Goal: Task Accomplishment & Management: Complete application form

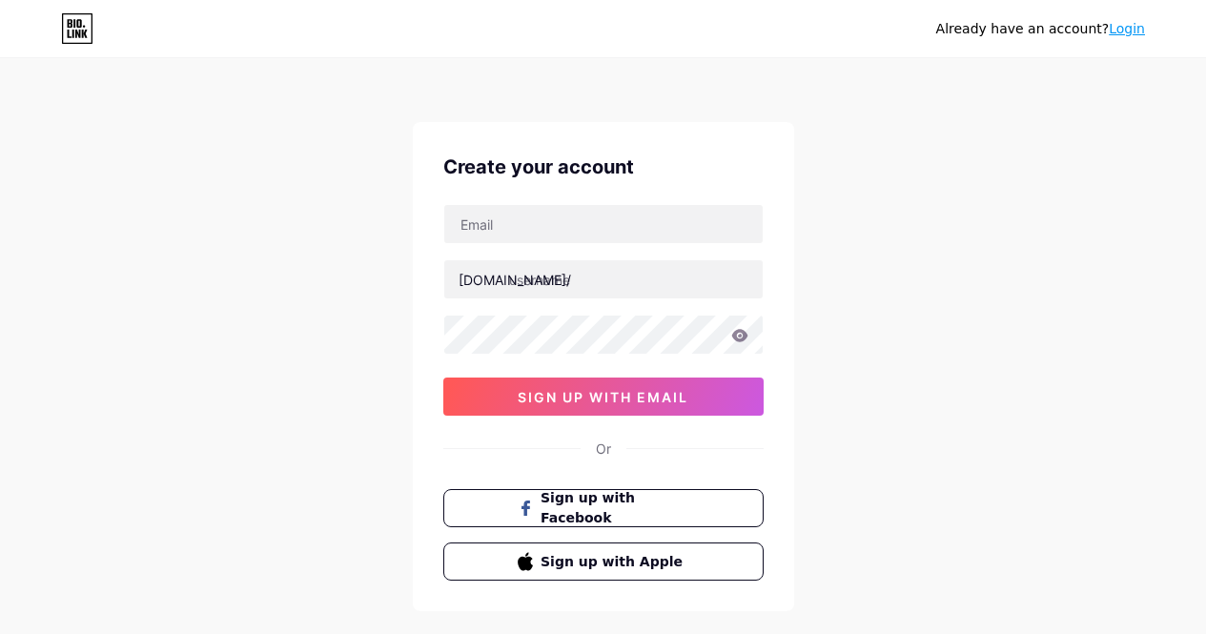
scroll to position [93, 0]
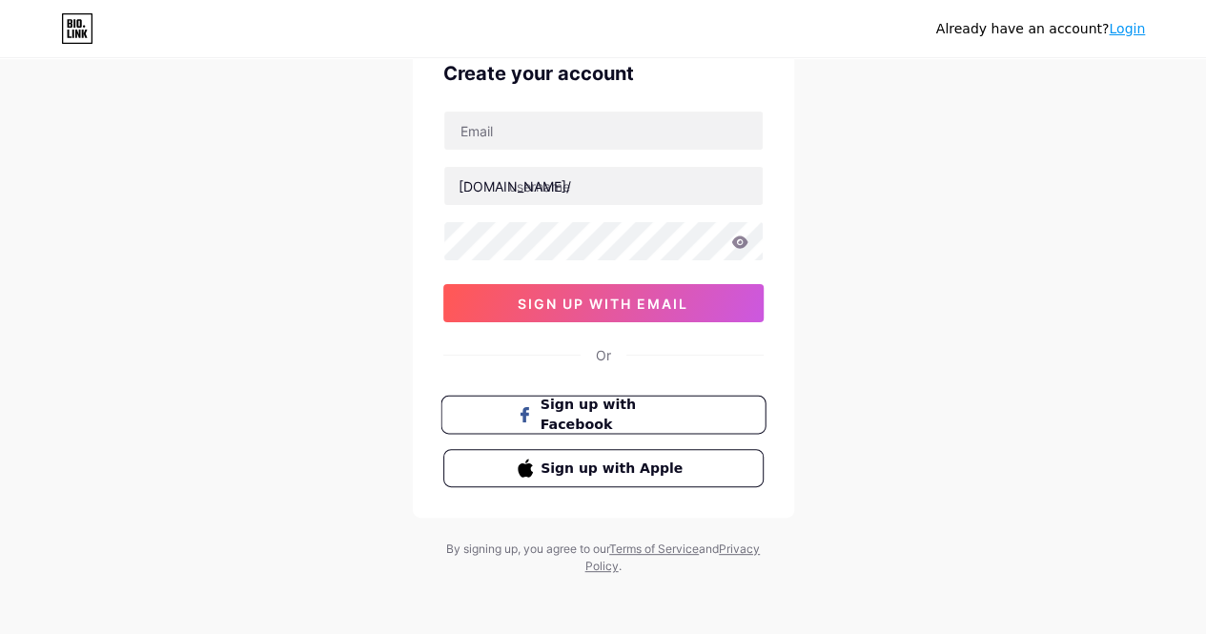
click at [593, 398] on button "Sign up with Facebook" at bounding box center [602, 415] width 325 height 39
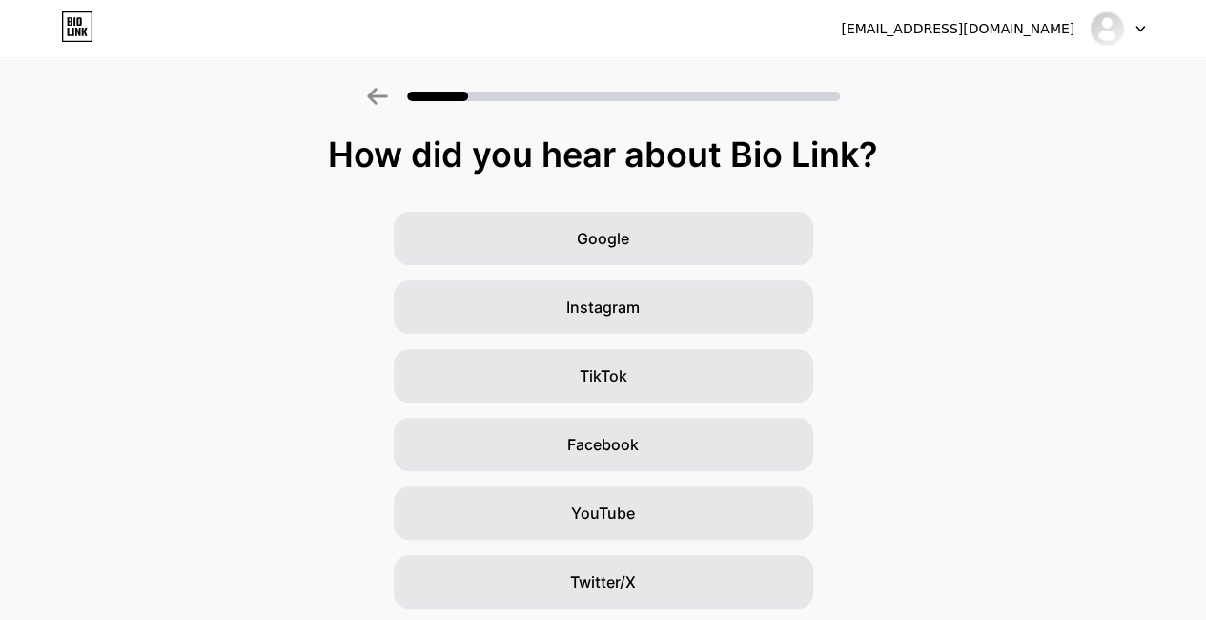
click at [100, 35] on div "[EMAIL_ADDRESS][DOMAIN_NAME] Logout" at bounding box center [603, 28] width 1206 height 34
click at [82, 30] on icon at bounding box center [85, 32] width 6 height 9
click at [388, 101] on icon at bounding box center [377, 96] width 21 height 17
drag, startPoint x: 602, startPoint y: 443, endPoint x: 637, endPoint y: 337, distance: 111.2
click at [636, 335] on div "Google Instagram TikTok Facebook YouTube Twitter/X Friends/family Other" at bounding box center [603, 479] width 1206 height 534
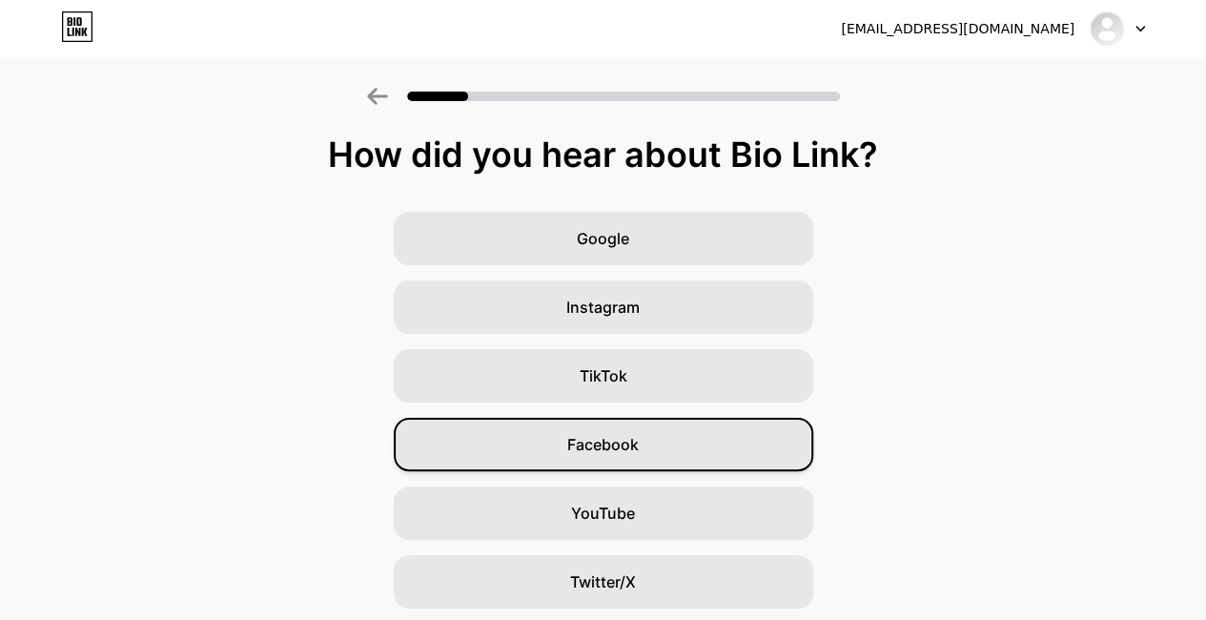
drag, startPoint x: 675, startPoint y: 432, endPoint x: 681, endPoint y: 420, distance: 12.8
click at [681, 423] on div "Facebook" at bounding box center [603, 444] width 419 height 53
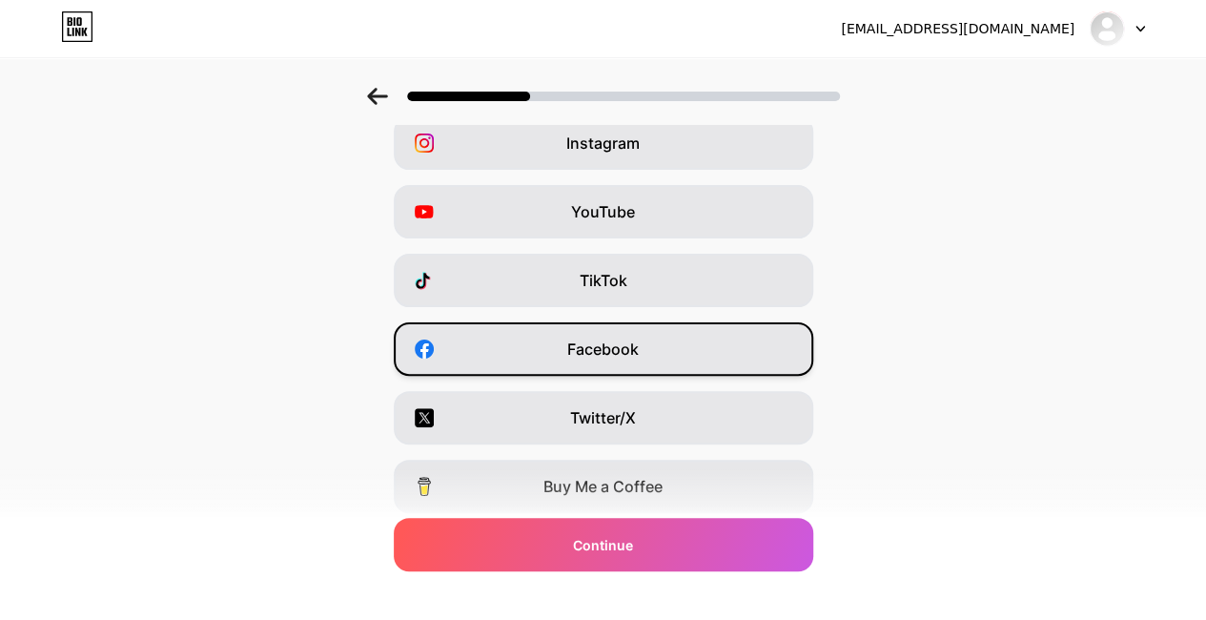
click at [696, 361] on div "Facebook" at bounding box center [603, 348] width 419 height 53
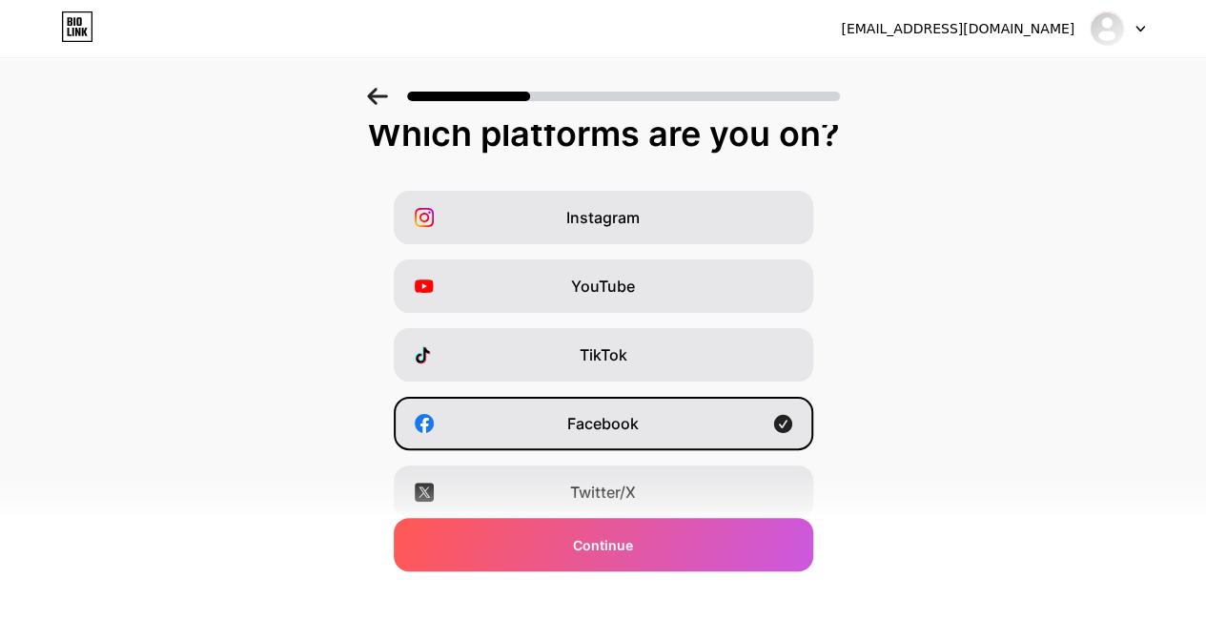
scroll to position [191, 0]
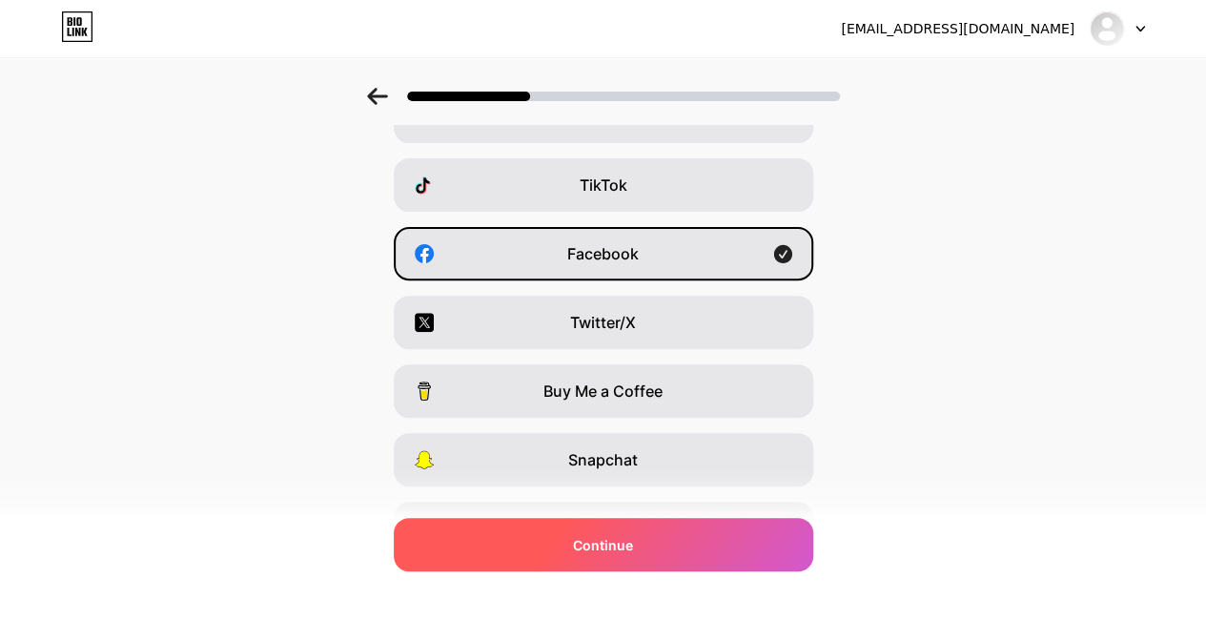
click at [671, 533] on div "Continue" at bounding box center [603, 544] width 419 height 53
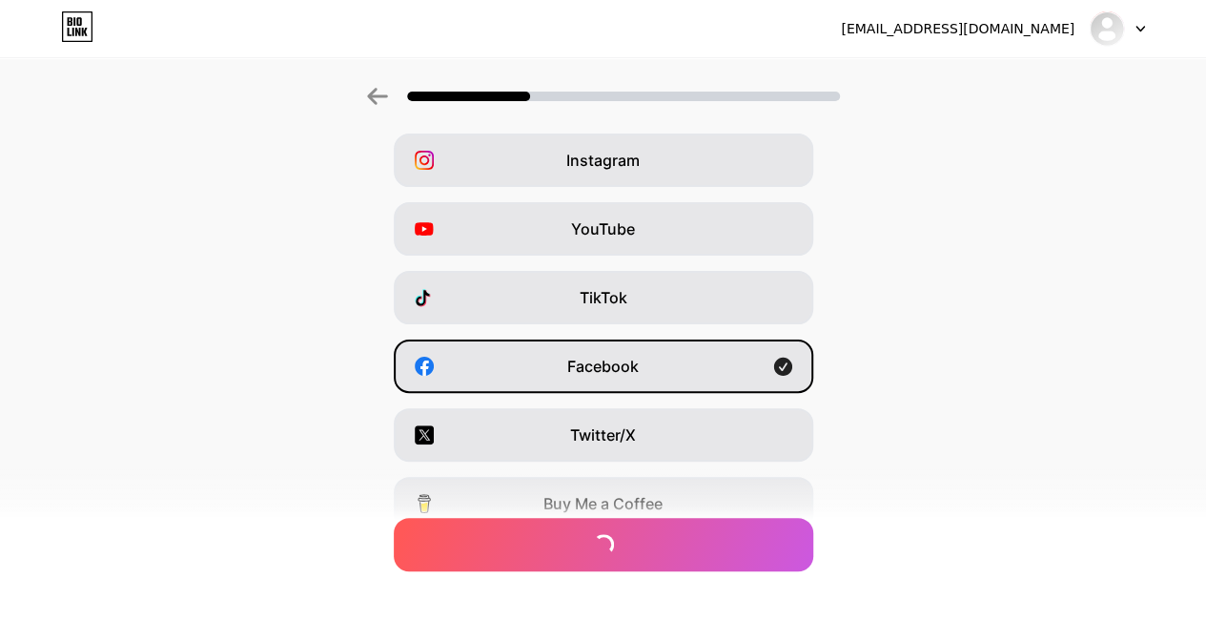
scroll to position [0, 0]
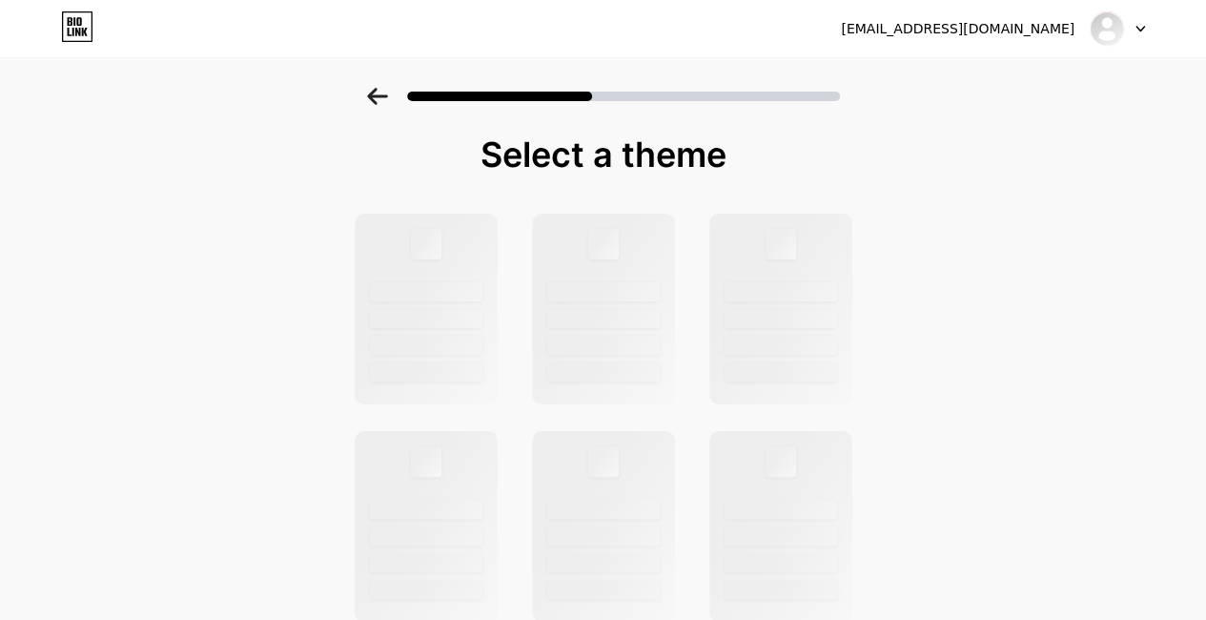
click at [387, 95] on icon at bounding box center [377, 96] width 20 height 17
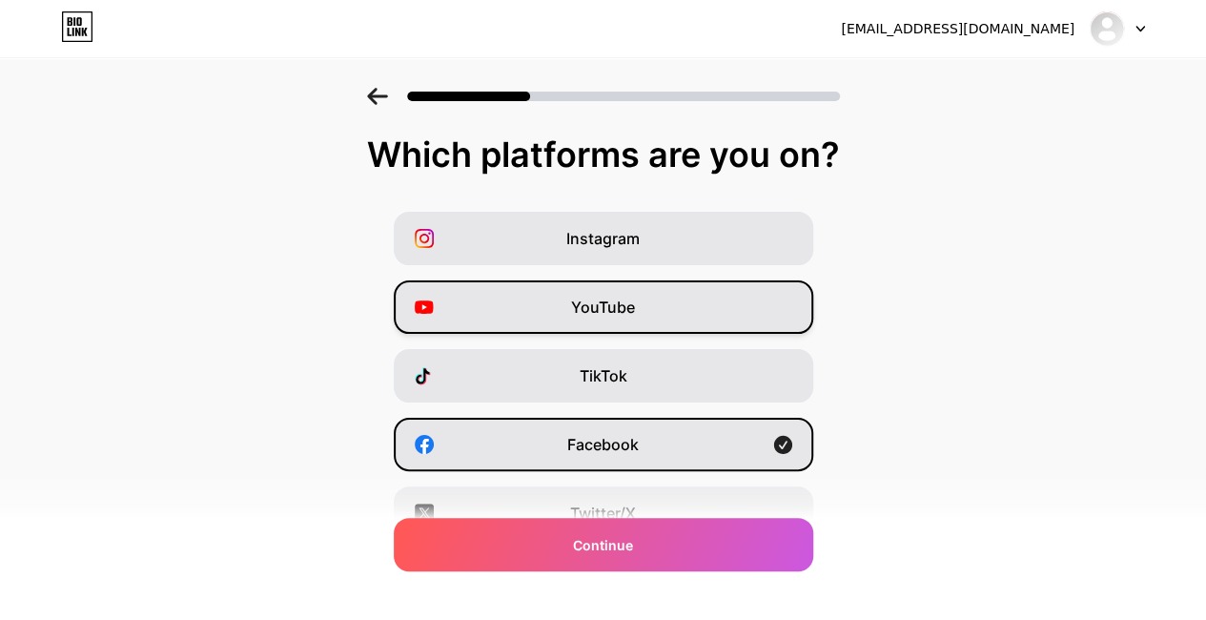
click at [595, 322] on div "YouTube" at bounding box center [603, 306] width 419 height 53
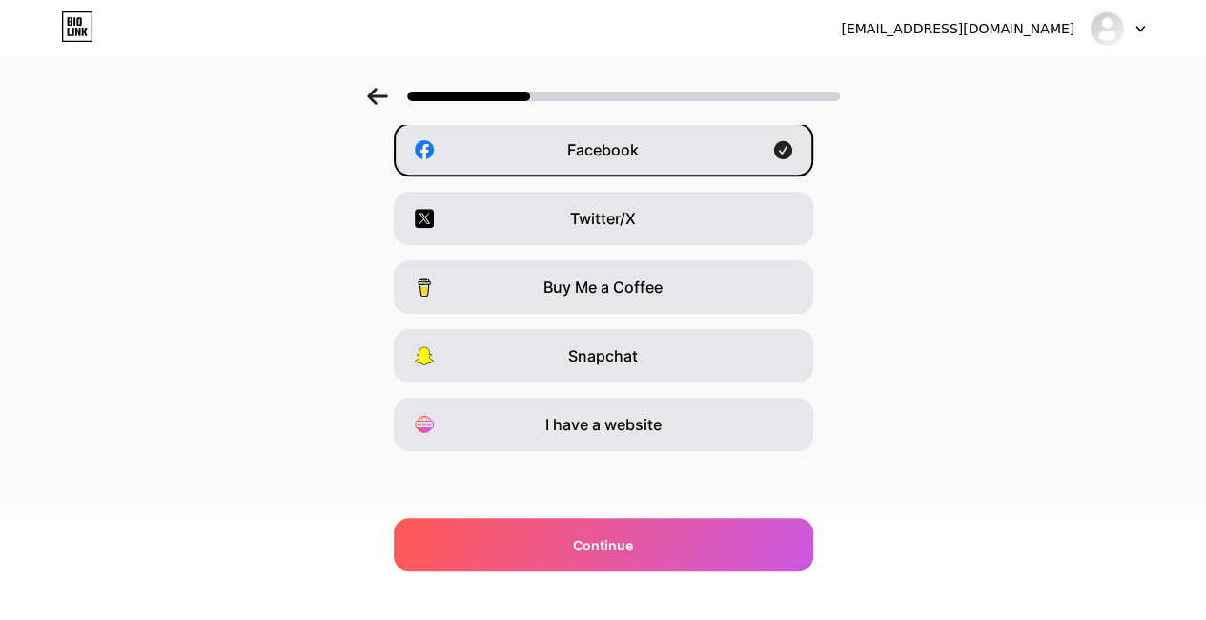
scroll to position [297, 0]
click at [944, 295] on div "Instagram YouTube TikTok Facebook Twitter/X Buy Me a Coffee Snapchat I have a w…" at bounding box center [603, 181] width 1187 height 534
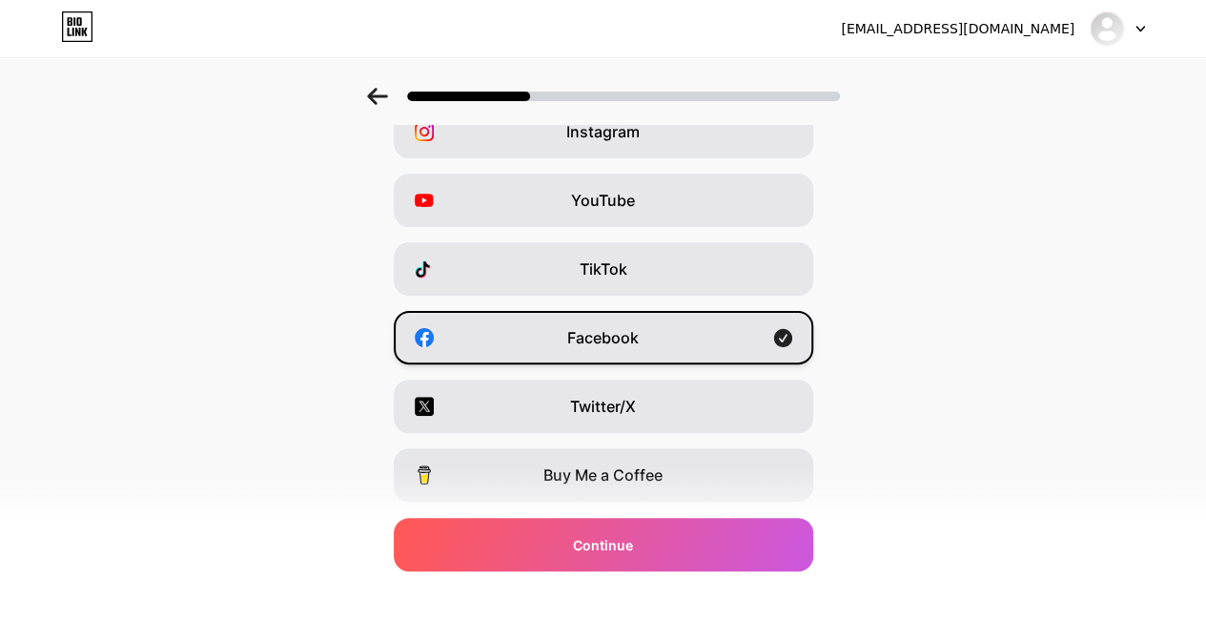
scroll to position [107, 0]
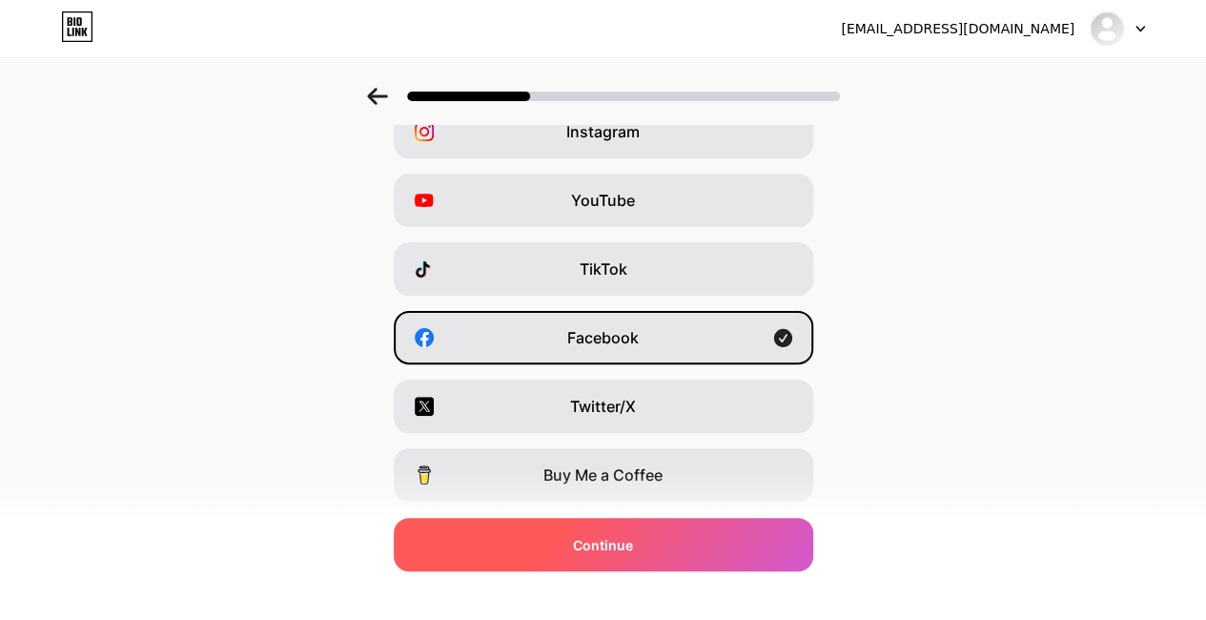
click at [734, 543] on div "Continue" at bounding box center [603, 544] width 419 height 53
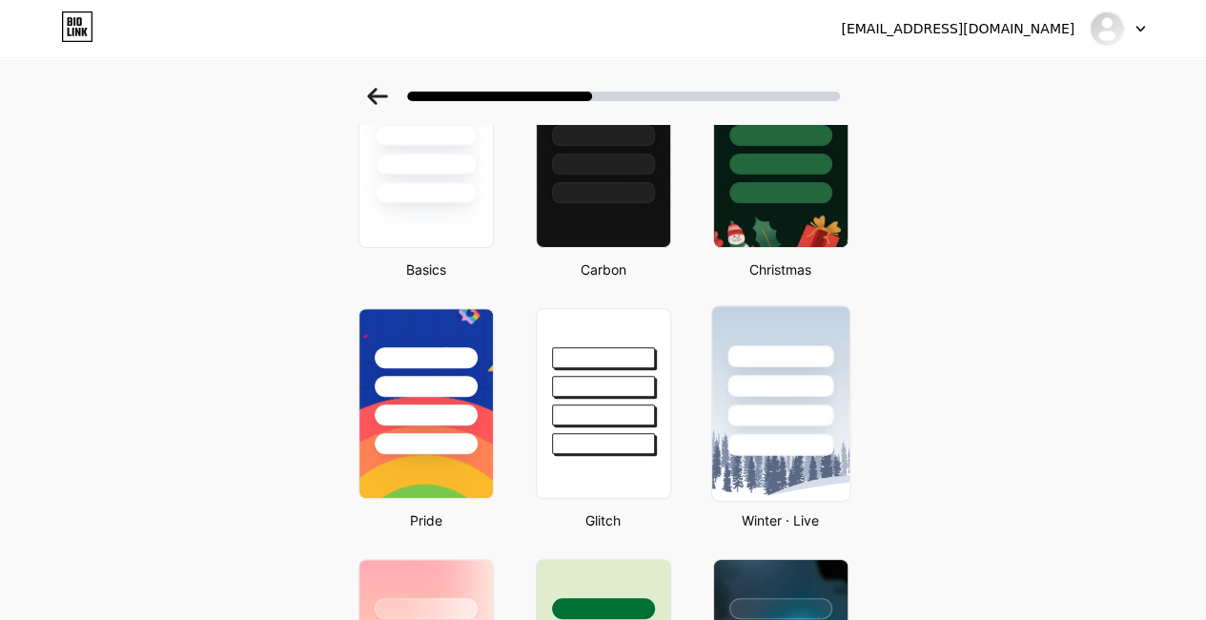
scroll to position [191, 0]
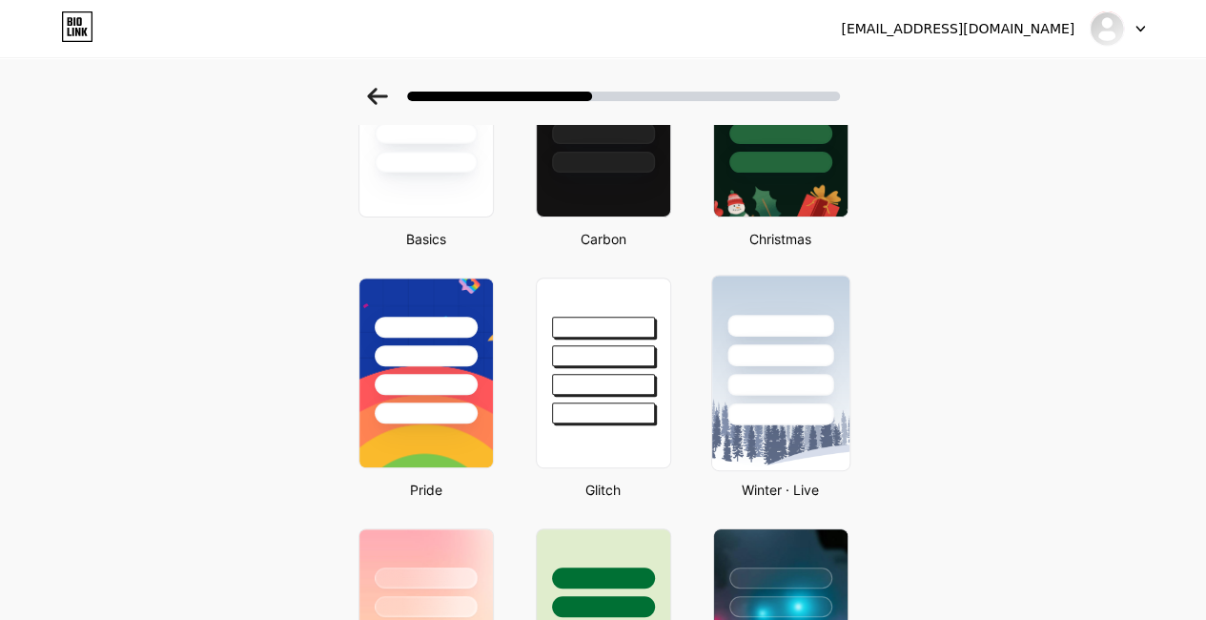
click at [803, 340] on div at bounding box center [779, 350] width 137 height 150
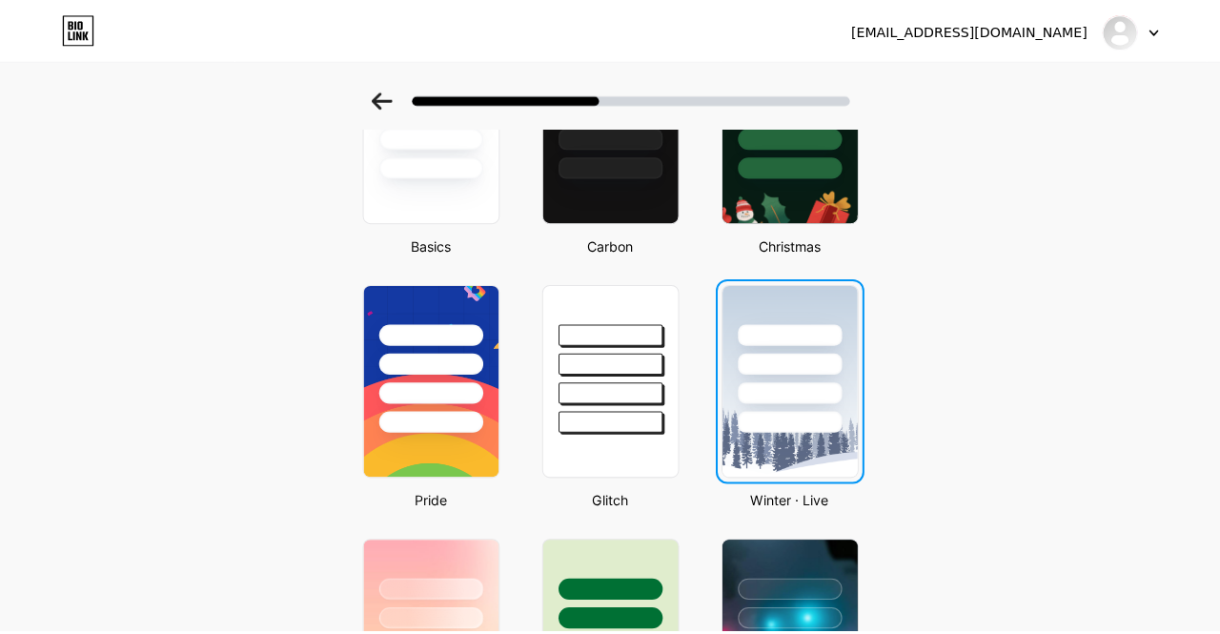
scroll to position [0, 0]
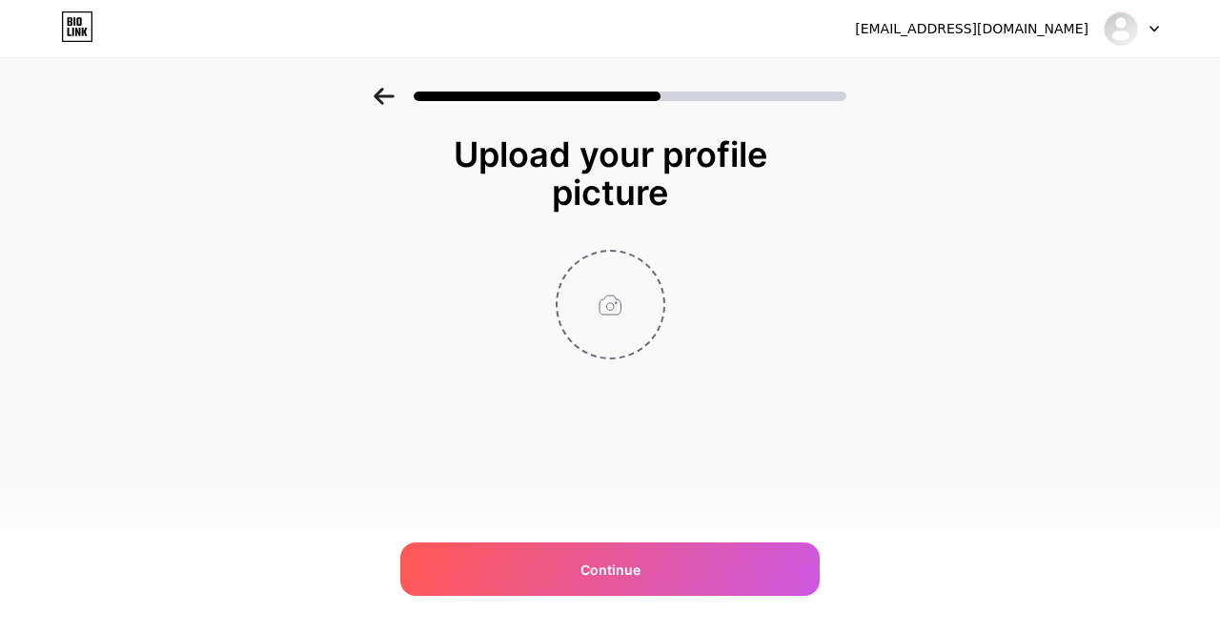
click at [622, 308] on input "file" at bounding box center [611, 305] width 106 height 106
